Goal: Task Accomplishment & Management: Use online tool/utility

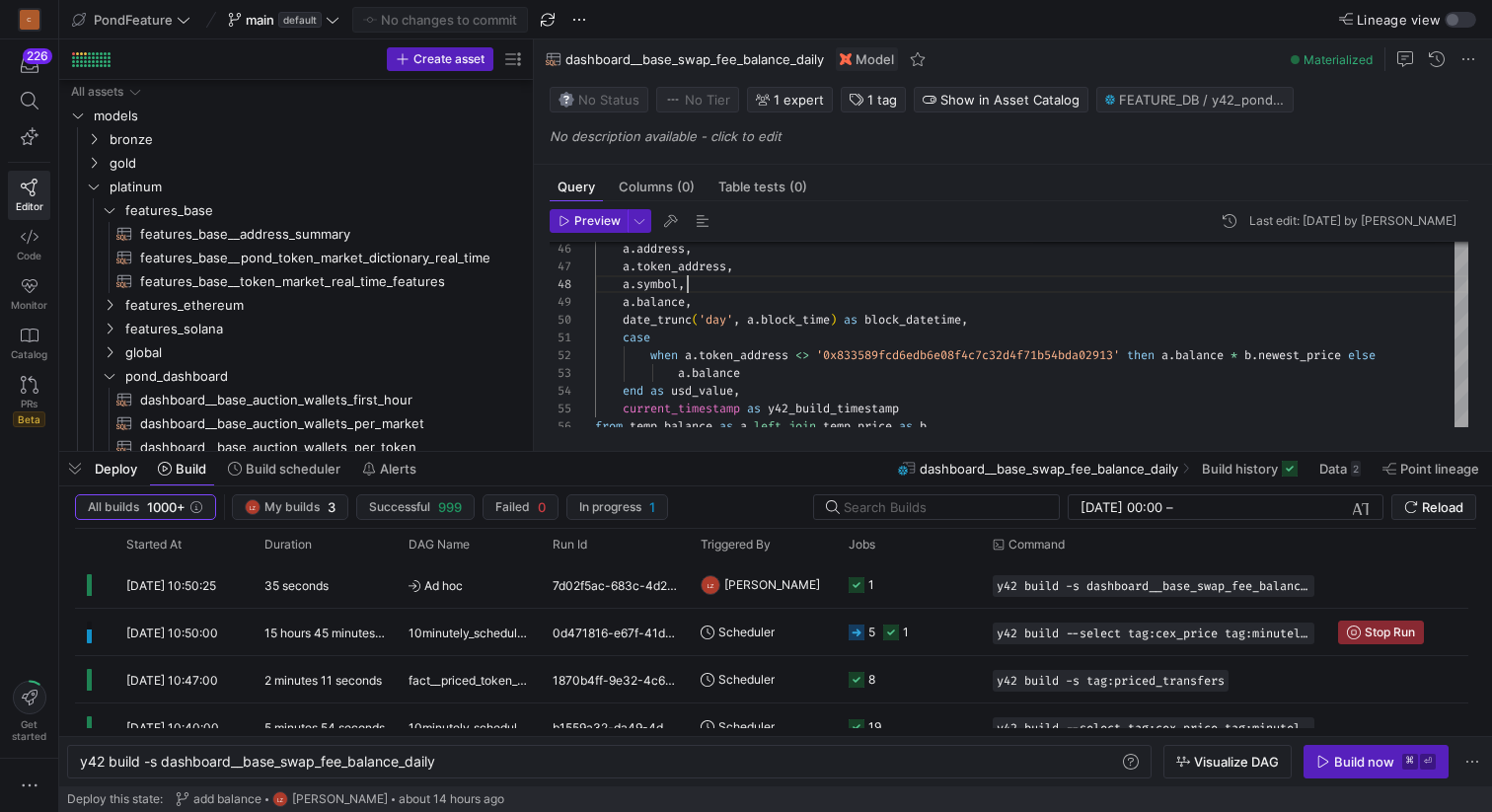
scroll to position [0, 357]
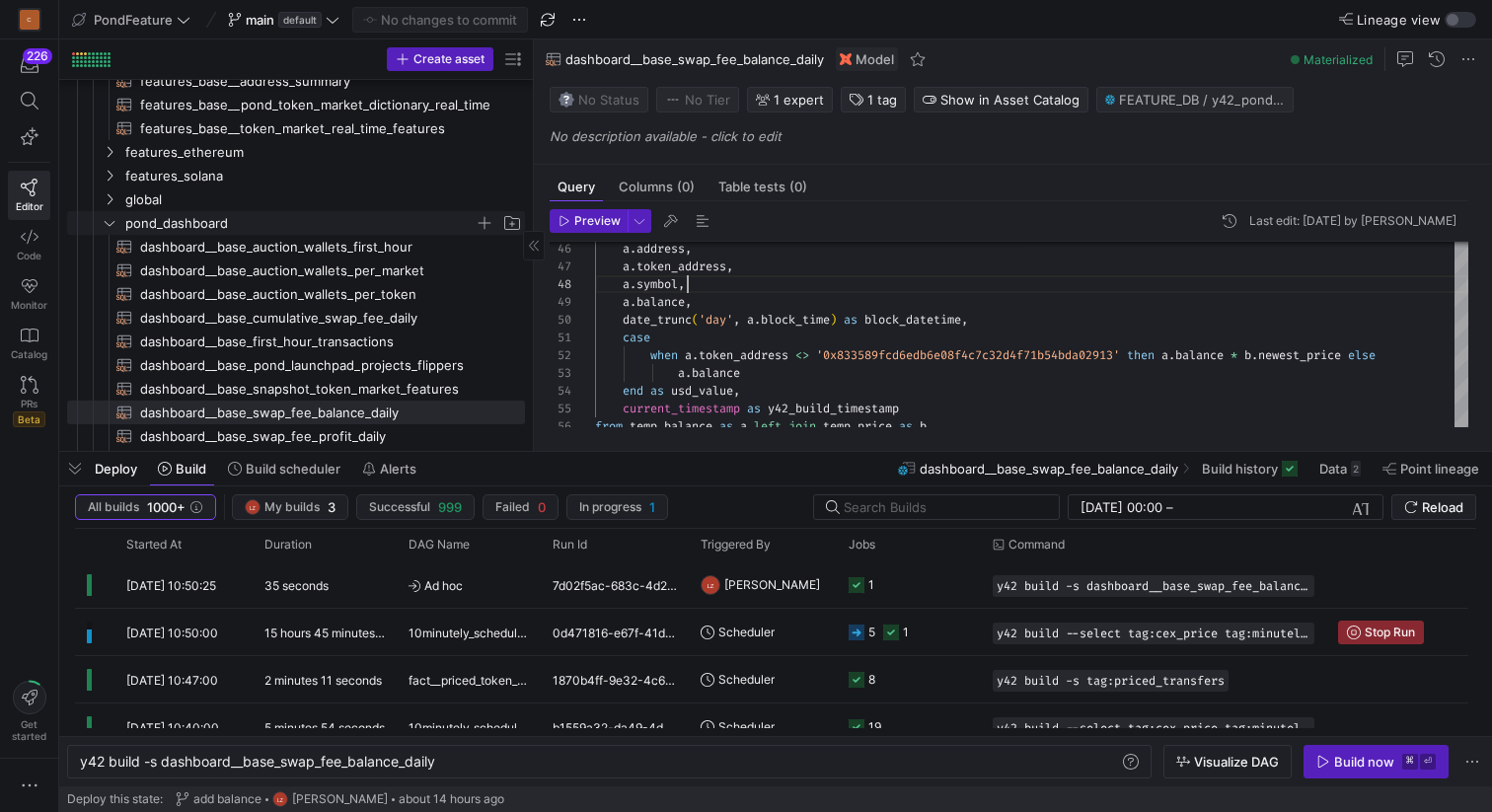
click at [105, 224] on icon "Press SPACE to select this row." at bounding box center [109, 223] width 14 height 12
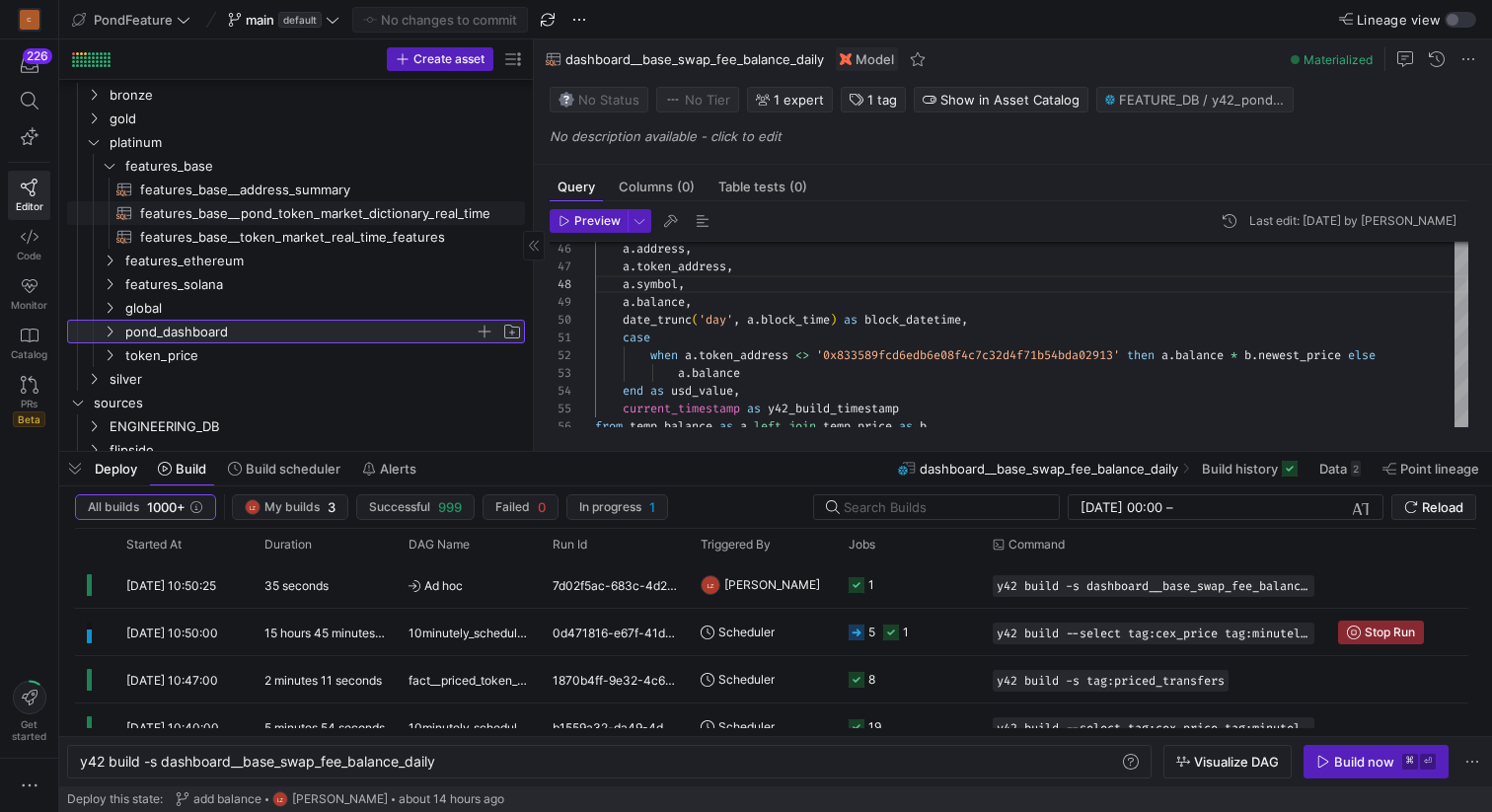
scroll to position [0, 0]
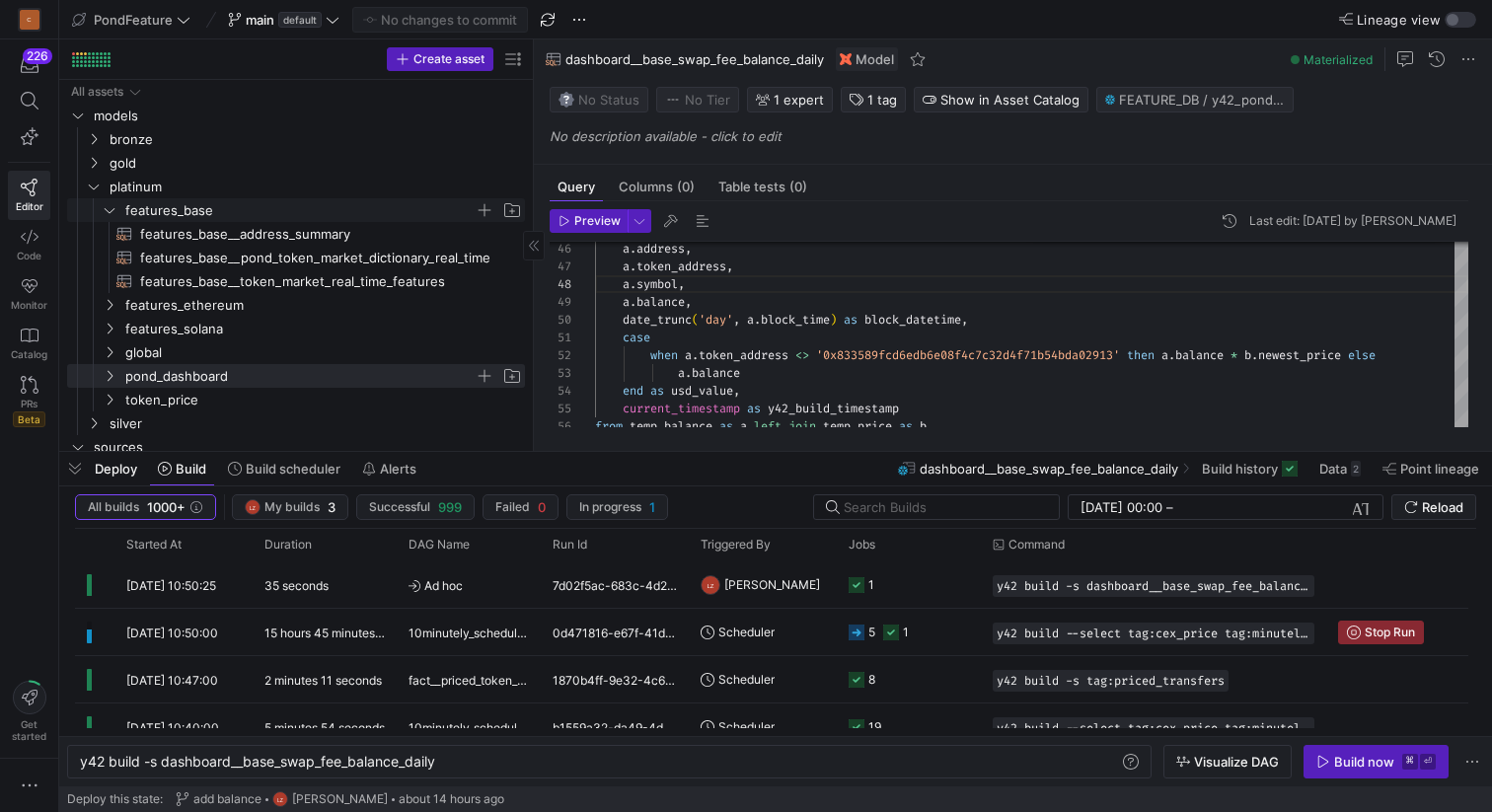
click at [108, 207] on icon "Press SPACE to select this row." at bounding box center [109, 210] width 14 height 12
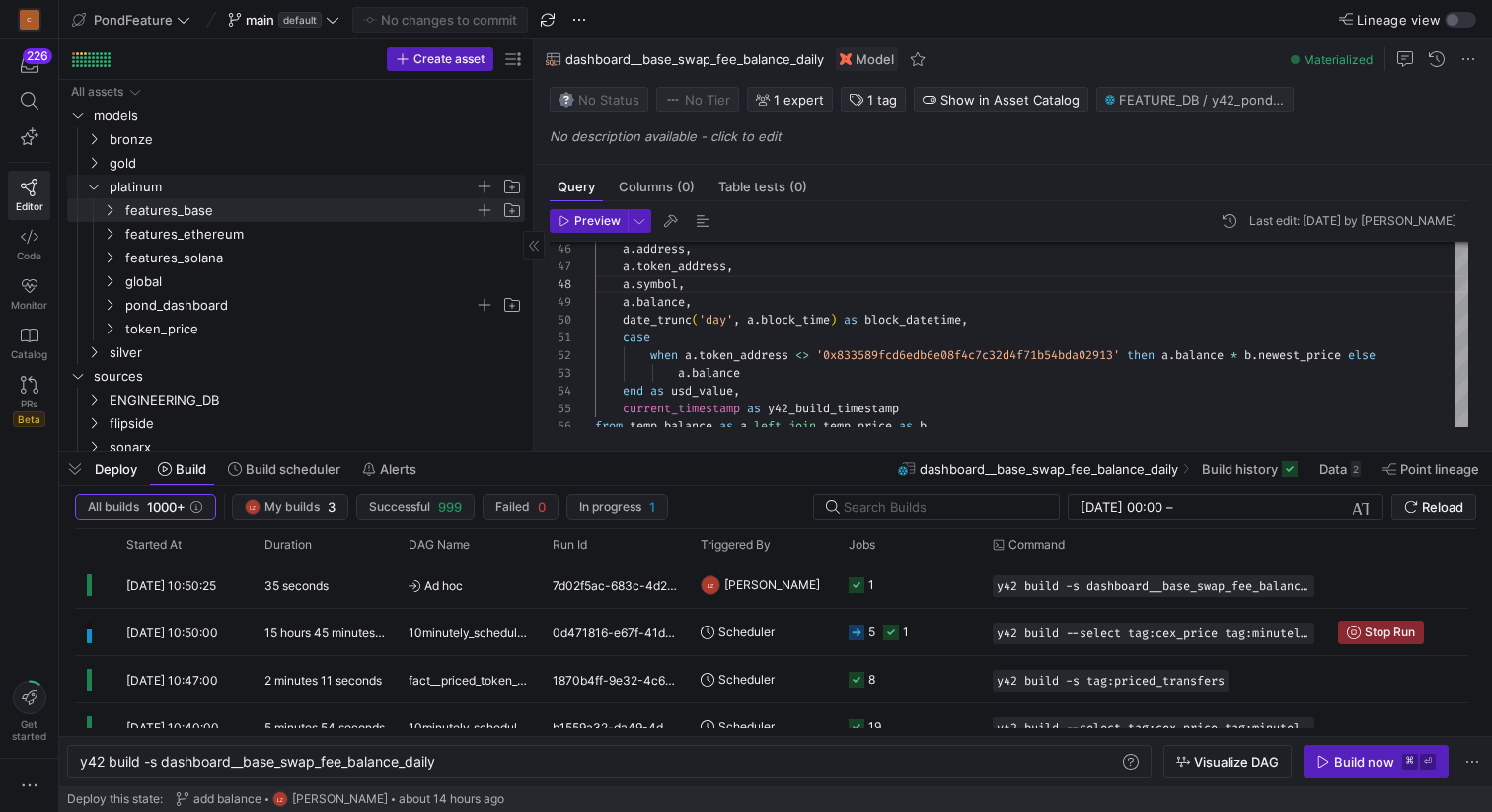
click at [92, 178] on span "platinum" at bounding box center [303, 187] width 440 height 22
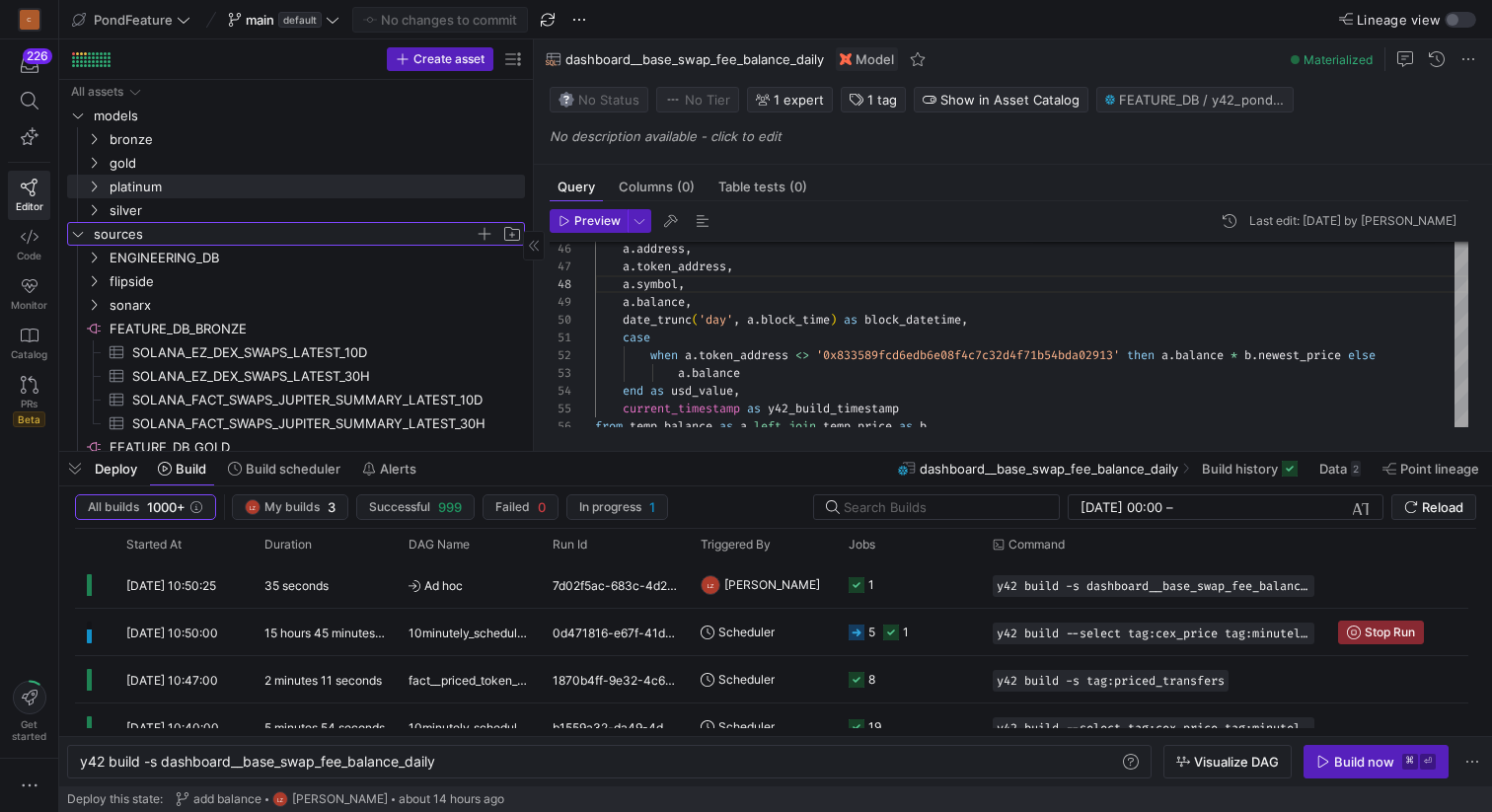
click at [80, 232] on icon "Press SPACE to select this row." at bounding box center [78, 234] width 14 height 12
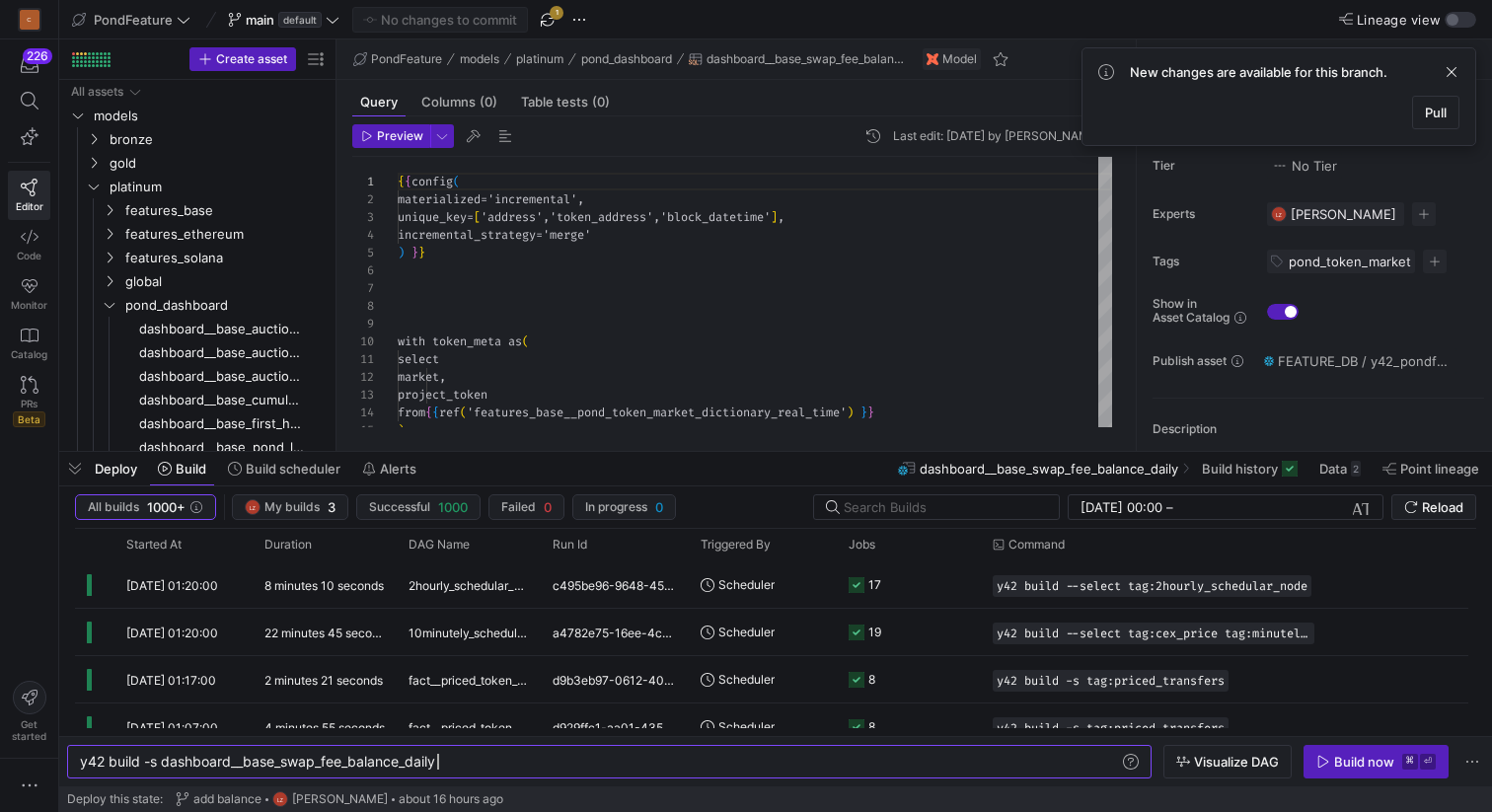
scroll to position [0, 357]
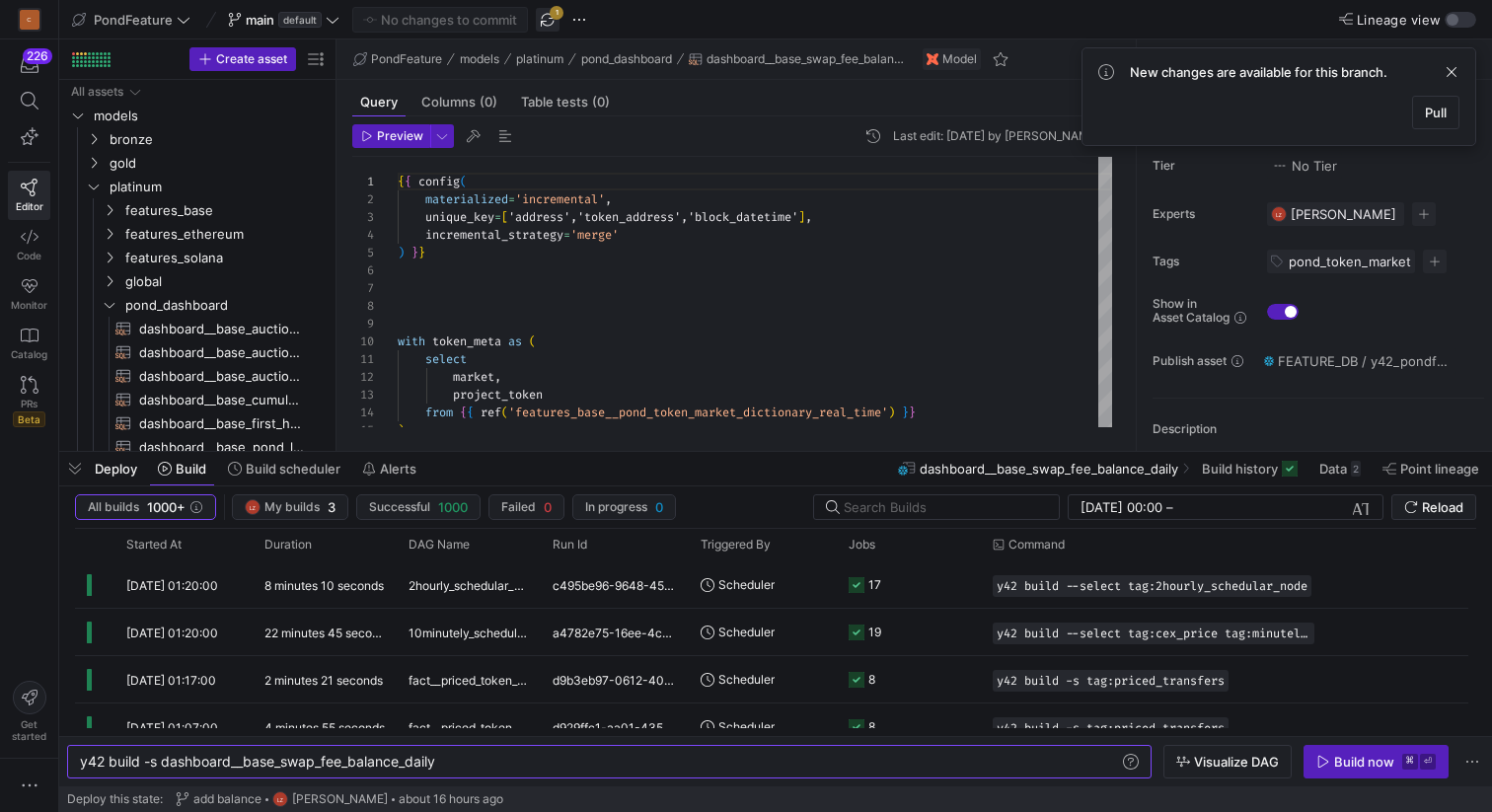
click at [546, 20] on span "button" at bounding box center [548, 20] width 24 height 24
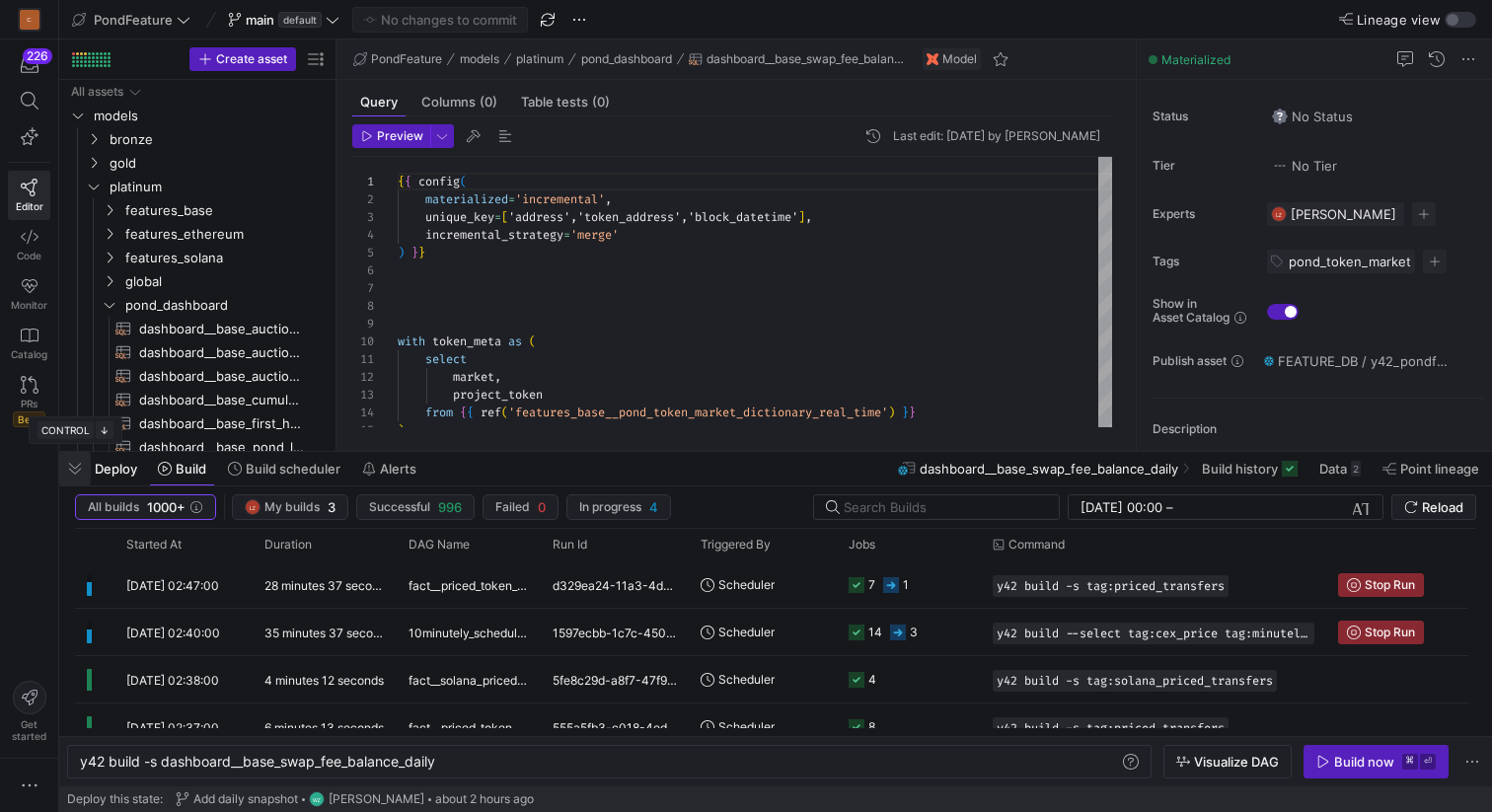
click at [82, 468] on span "button" at bounding box center [76, 469] width 32 height 34
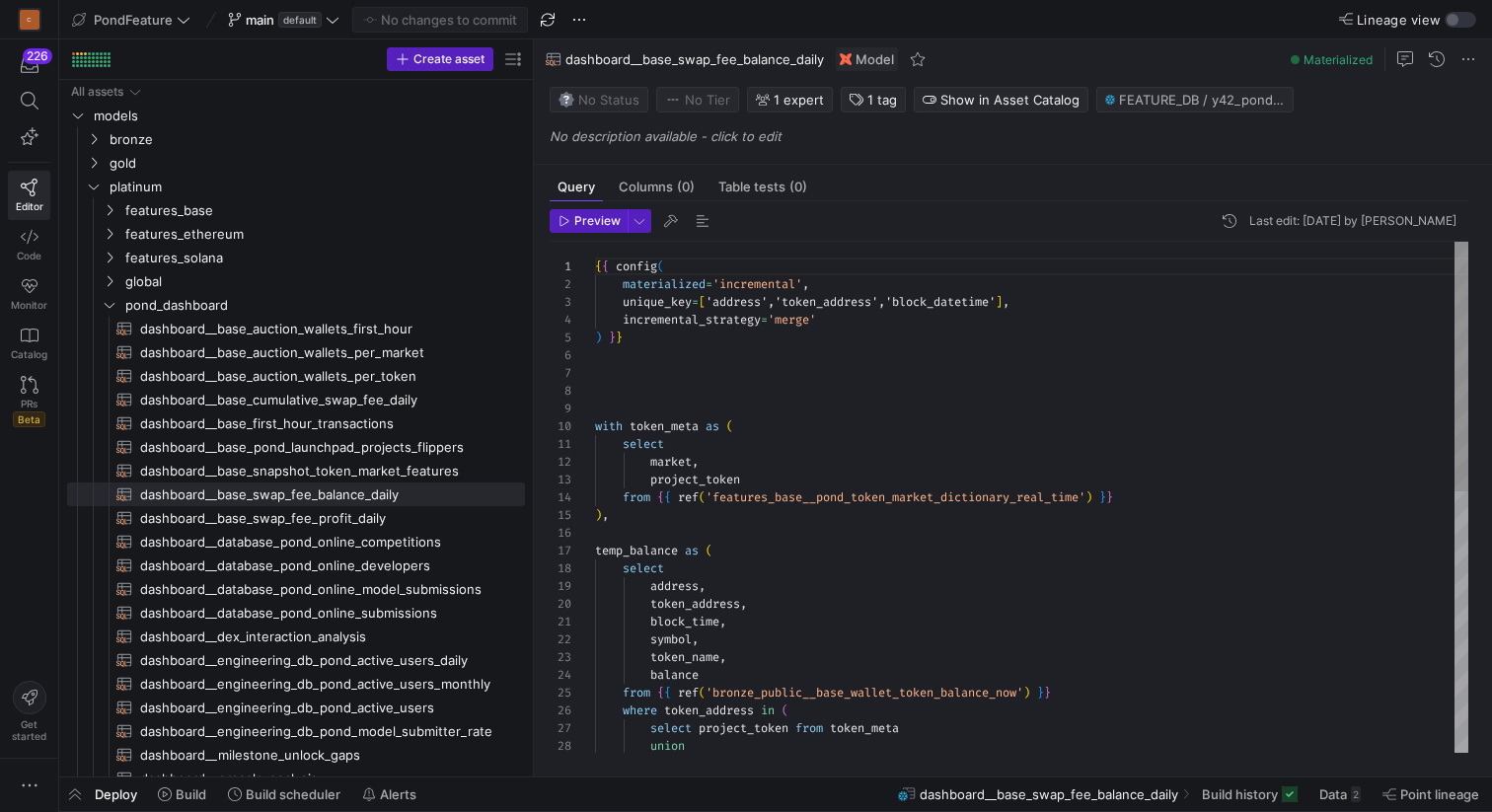
drag, startPoint x: 338, startPoint y: 307, endPoint x: 636, endPoint y: 307, distance: 298.0
click at [637, 307] on as-split "Create asset Drag here to set row groups Drag here to set column labels Group 1…" at bounding box center [775, 408] width 1432 height 737
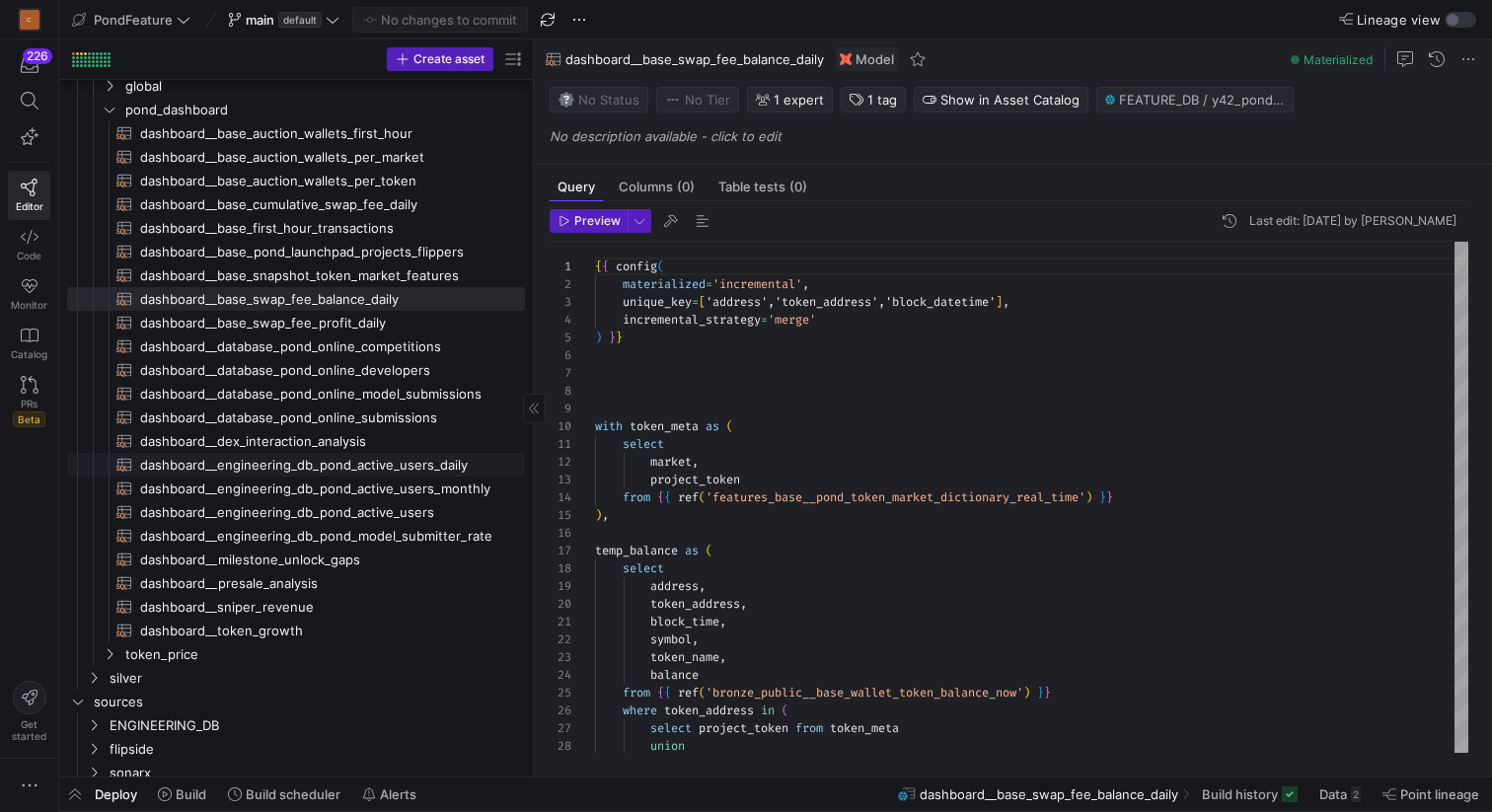
scroll to position [192, 0]
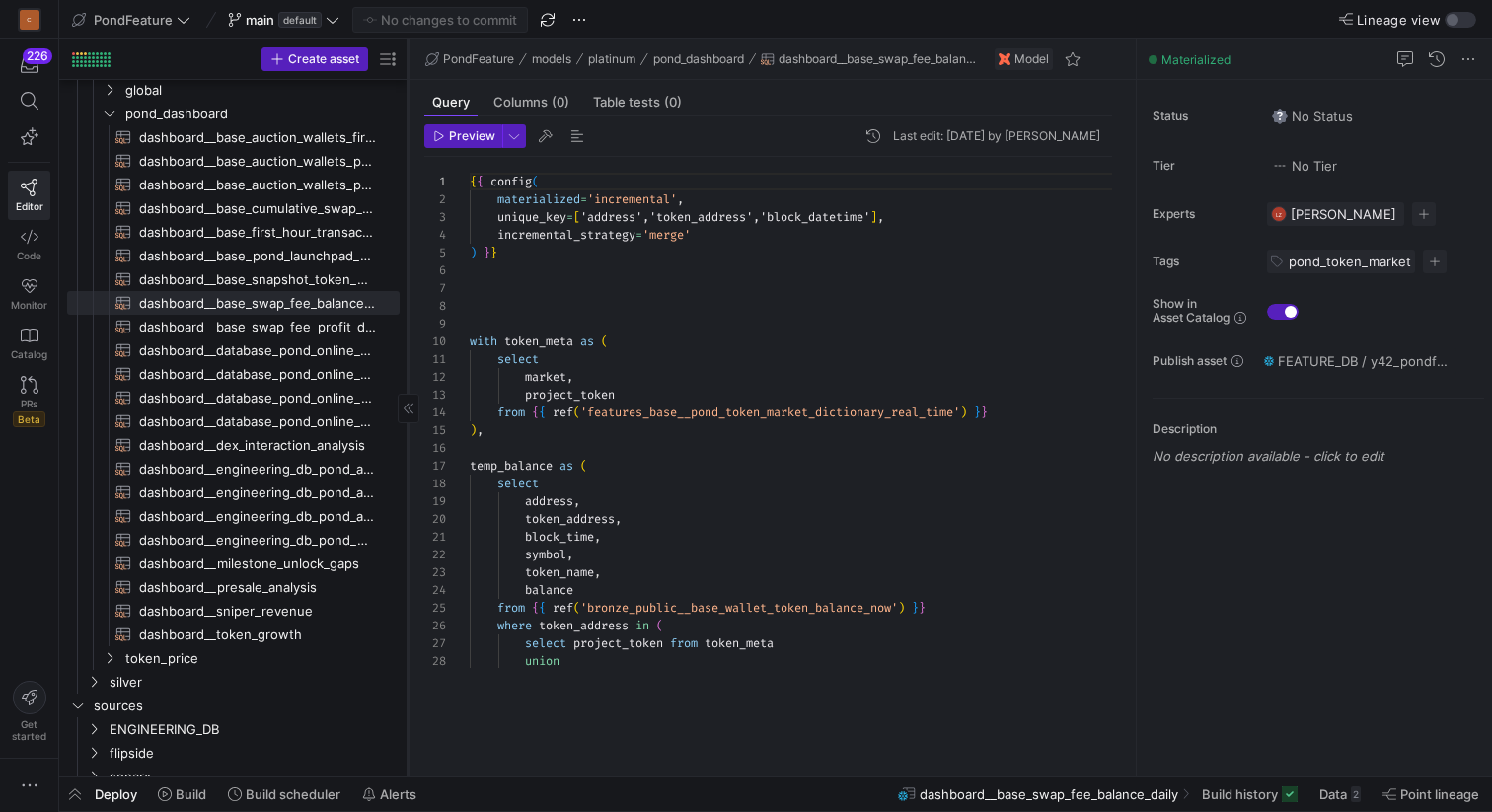
drag, startPoint x: 533, startPoint y: 350, endPoint x: 408, endPoint y: 349, distance: 125.0
click at [408, 349] on div at bounding box center [408, 408] width 1 height 737
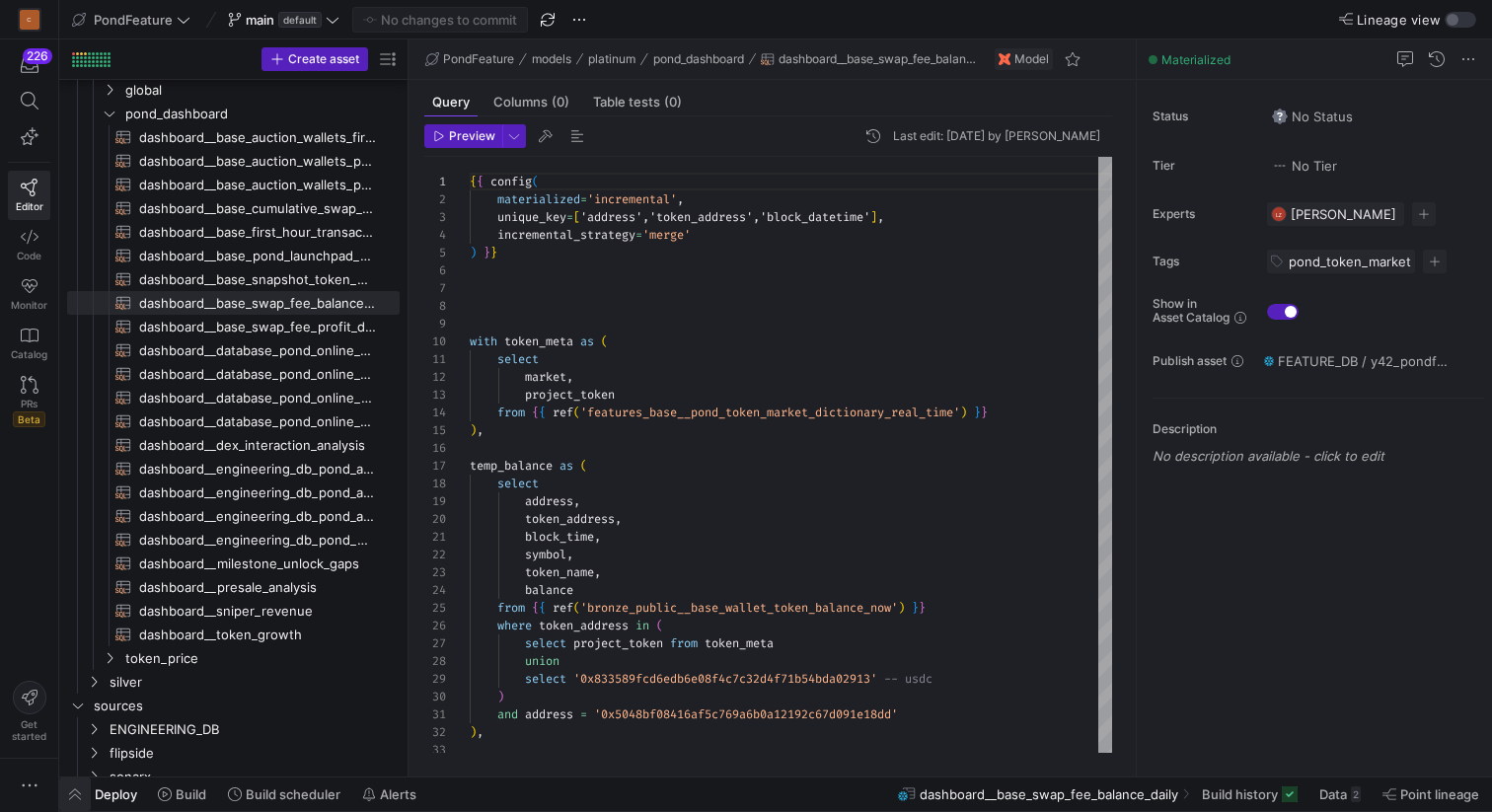
click at [75, 789] on span "button" at bounding box center [76, 794] width 32 height 34
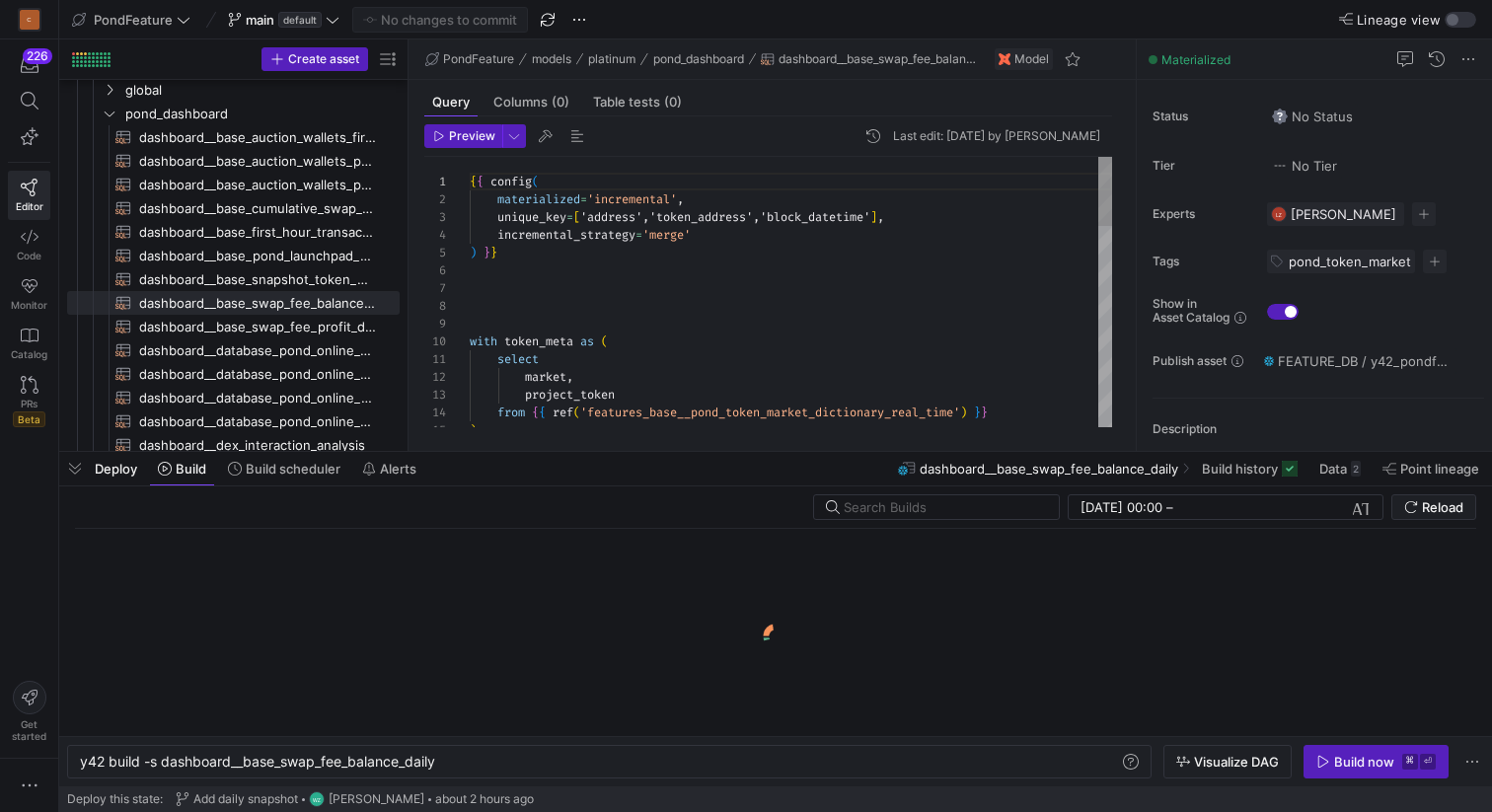
scroll to position [0, 357]
click at [957, 507] on input "text" at bounding box center [943, 507] width 200 height 16
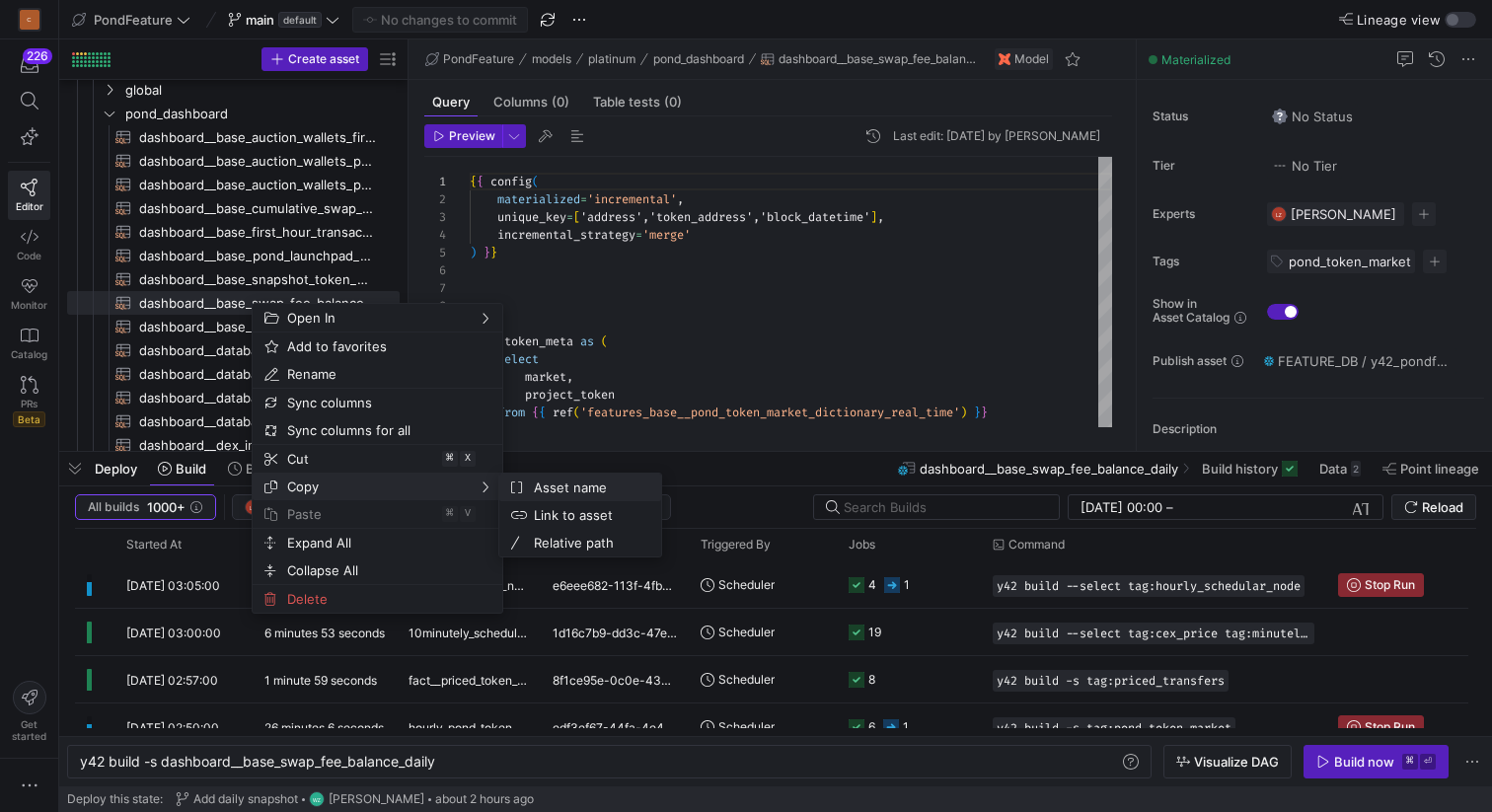
click at [528, 488] on span "Asset name" at bounding box center [585, 488] width 119 height 28
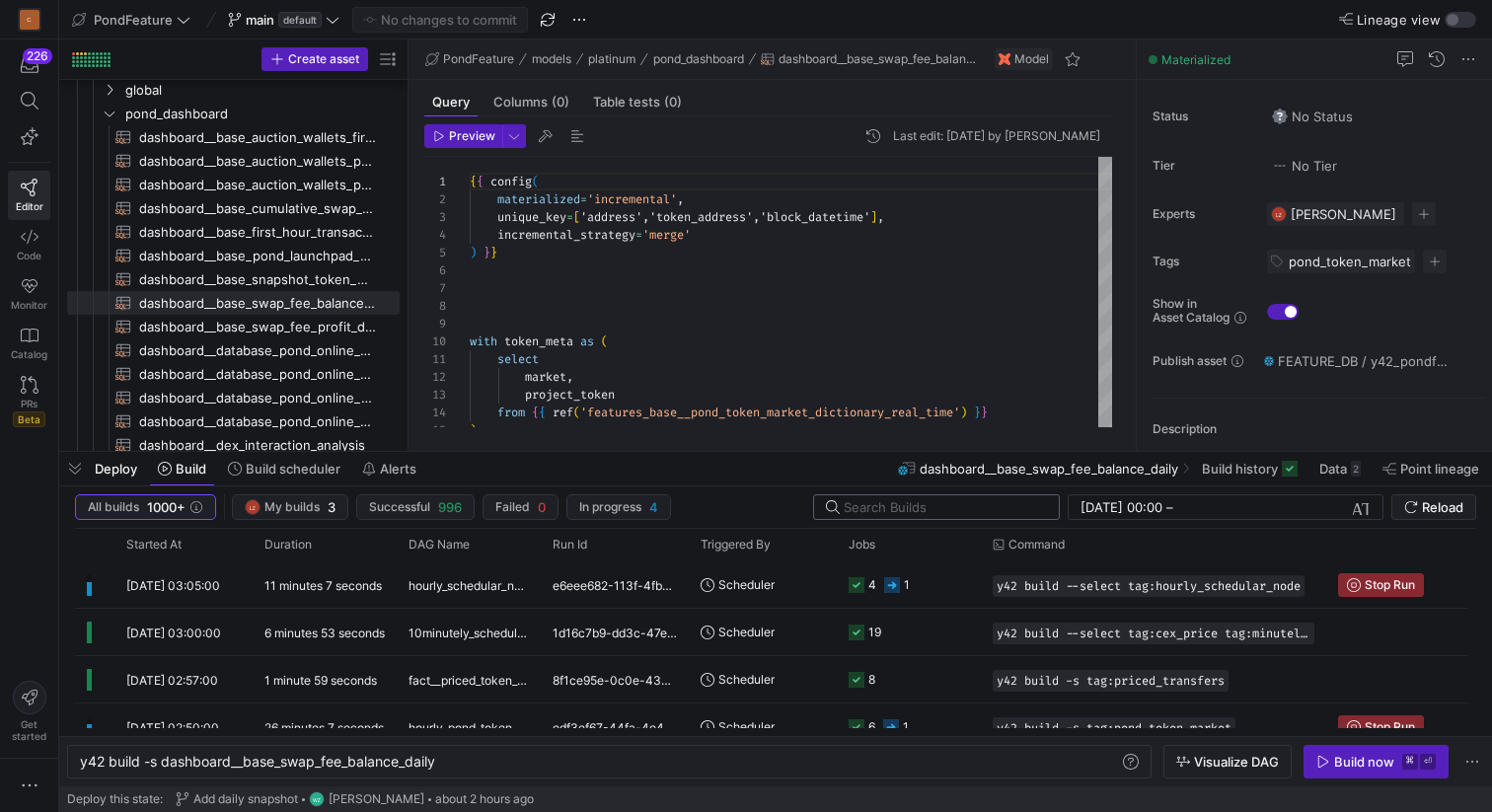
click at [907, 505] on input "text" at bounding box center [943, 507] width 200 height 16
paste input "dashboard__base_swap_fee_balance_daily"
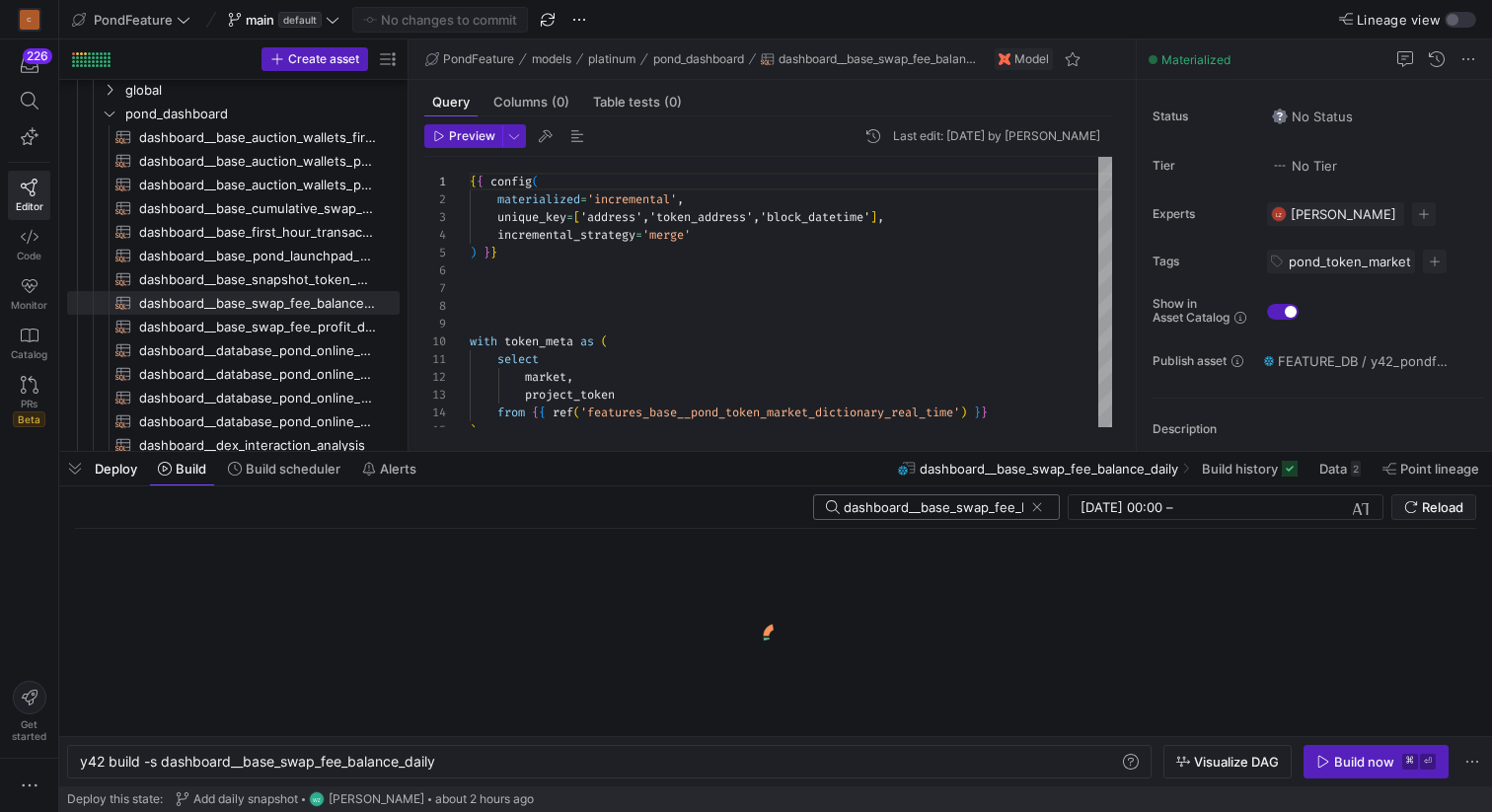
scroll to position [0, 77]
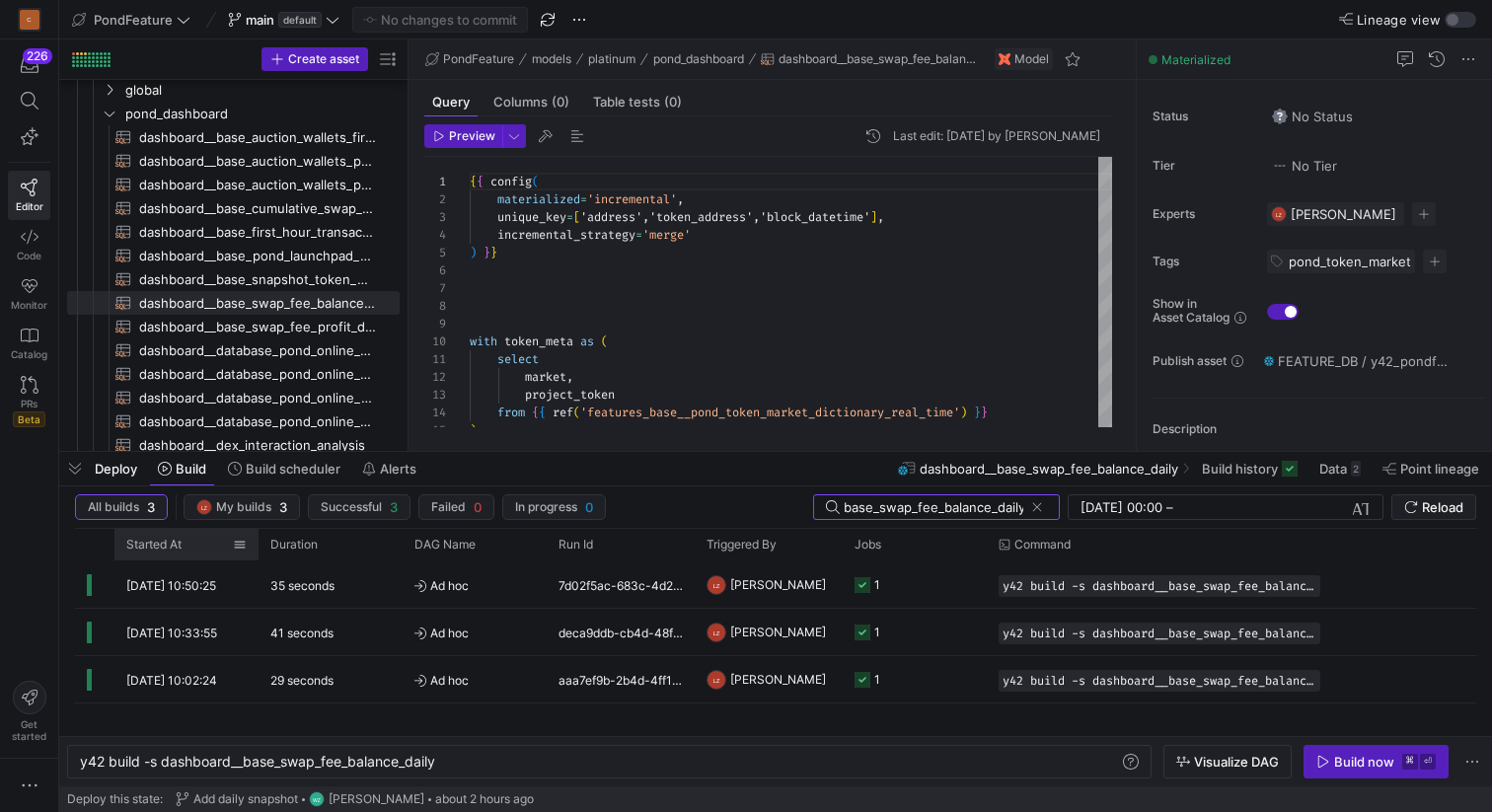
type input "dashboard__base_swap_fee_balance_daily"
click at [176, 546] on span "Started At" at bounding box center [154, 545] width 56 height 14
click at [276, 473] on span "Build scheduler" at bounding box center [292, 469] width 94 height 16
